Goal: Use online tool/utility: Utilize a website feature to perform a specific function

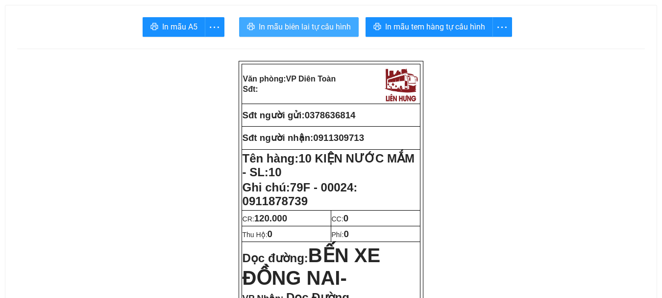
click at [323, 28] on span "In mẫu biên lai tự cấu hình" at bounding box center [305, 27] width 92 height 12
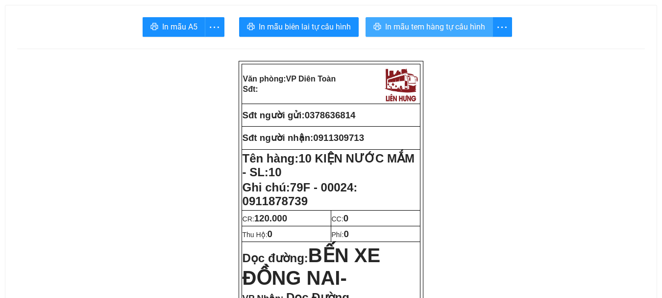
click at [396, 27] on span "In mẫu tem hàng tự cấu hình" at bounding box center [435, 27] width 100 height 12
click at [396, 30] on span "In mẫu tem hàng tự cấu hình" at bounding box center [435, 27] width 100 height 12
